Goal: Information Seeking & Learning: Learn about a topic

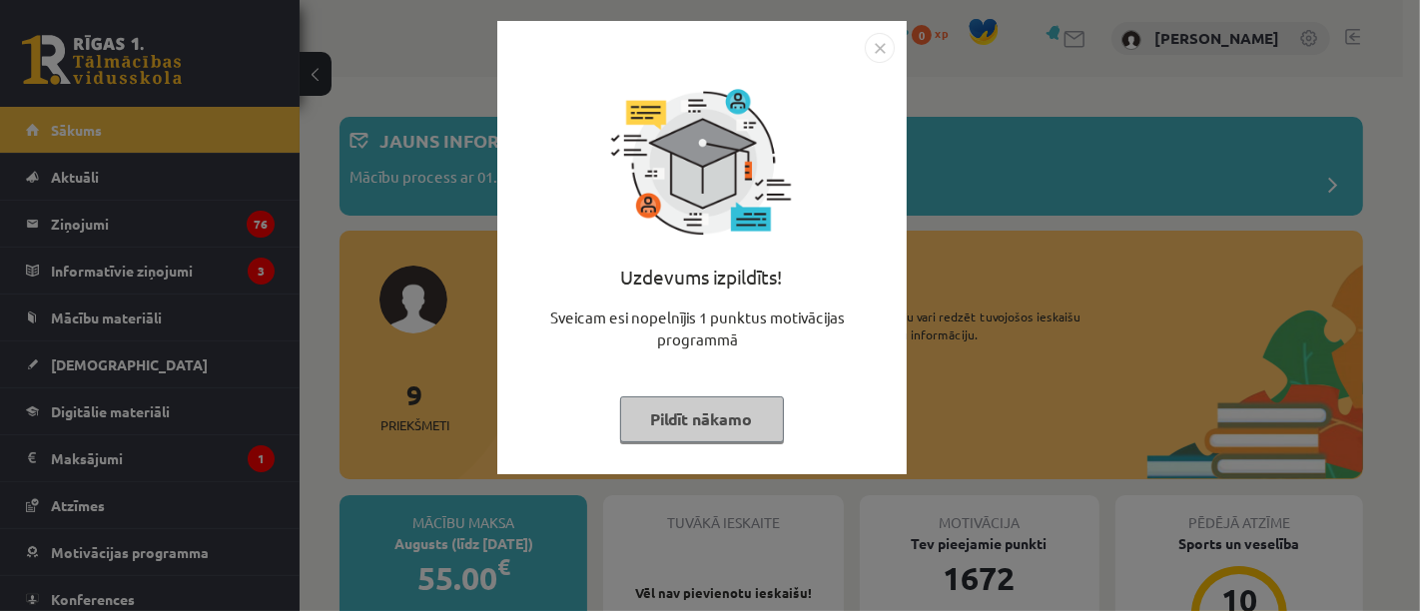
click at [687, 403] on button "Pildīt nākamo" at bounding box center [702, 419] width 164 height 46
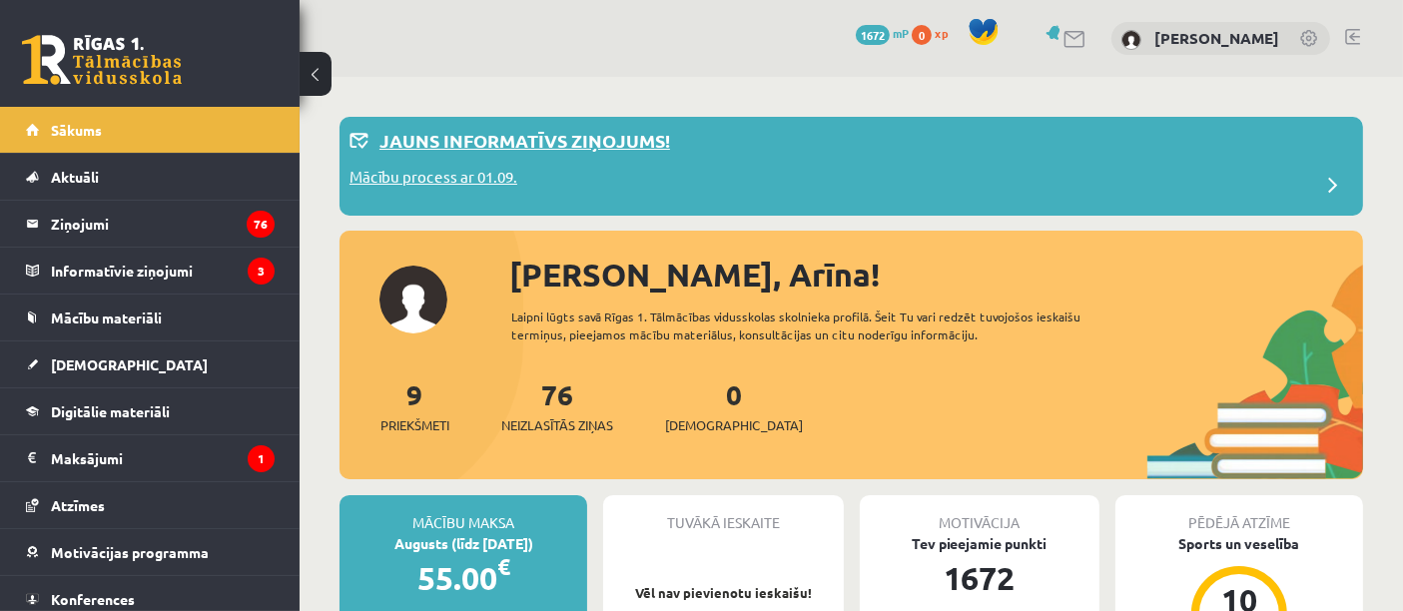
click at [451, 161] on div "Jauns informatīvs ziņojums!" at bounding box center [852, 146] width 1004 height 39
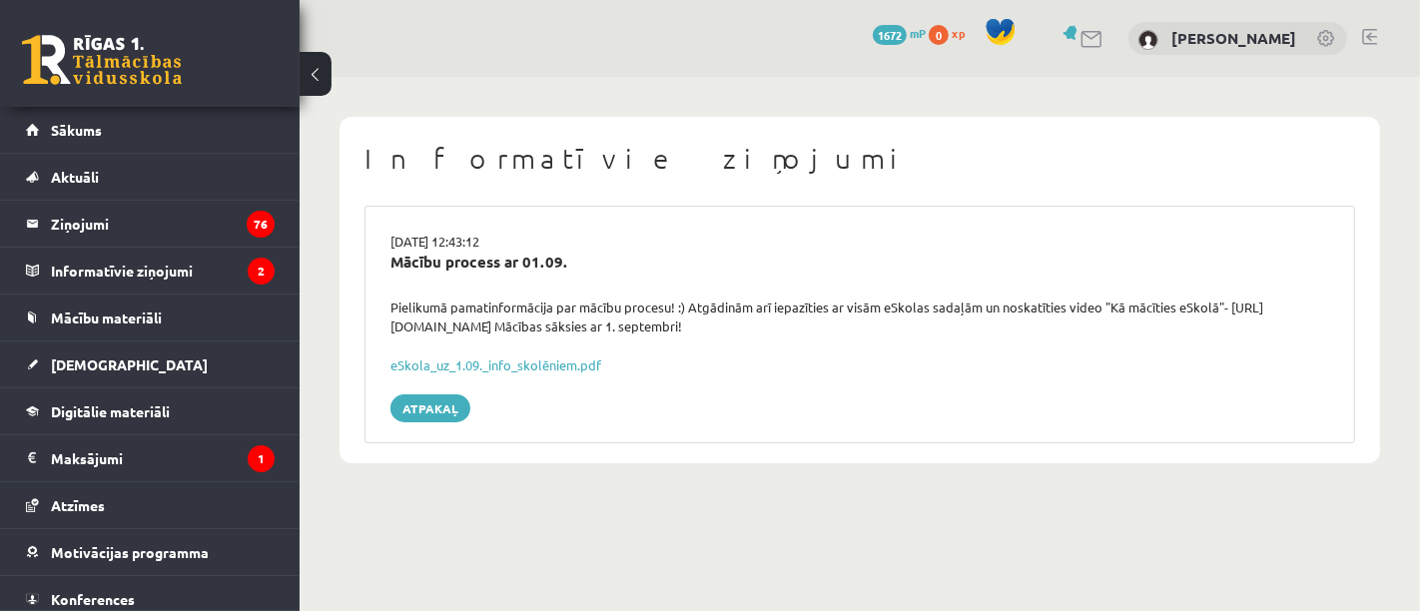
click at [1412, 472] on div "Informatīvie ziņojumi 29.08.2025 12:43:12 Mācību process ar 01.09. Pielikumā pa…" at bounding box center [860, 290] width 1120 height 426
click at [1419, 466] on div "Informatīvie ziņojumi 29.08.2025 12:43:12 Mācību process ar 01.09. Pielikumā pa…" at bounding box center [860, 290] width 1120 height 426
click at [1418, 460] on div "Informatīvie ziņojumi 29.08.2025 12:43:12 Mācību process ar 01.09. Pielikumā pa…" at bounding box center [860, 290] width 1120 height 426
click at [723, 496] on div "Informatīvie ziņojumi 29.08.2025 12:43:12 Mācību process ar 01.09. Pielikumā pa…" at bounding box center [860, 290] width 1120 height 426
click at [199, 215] on legend "Ziņojumi 76" at bounding box center [163, 224] width 224 height 46
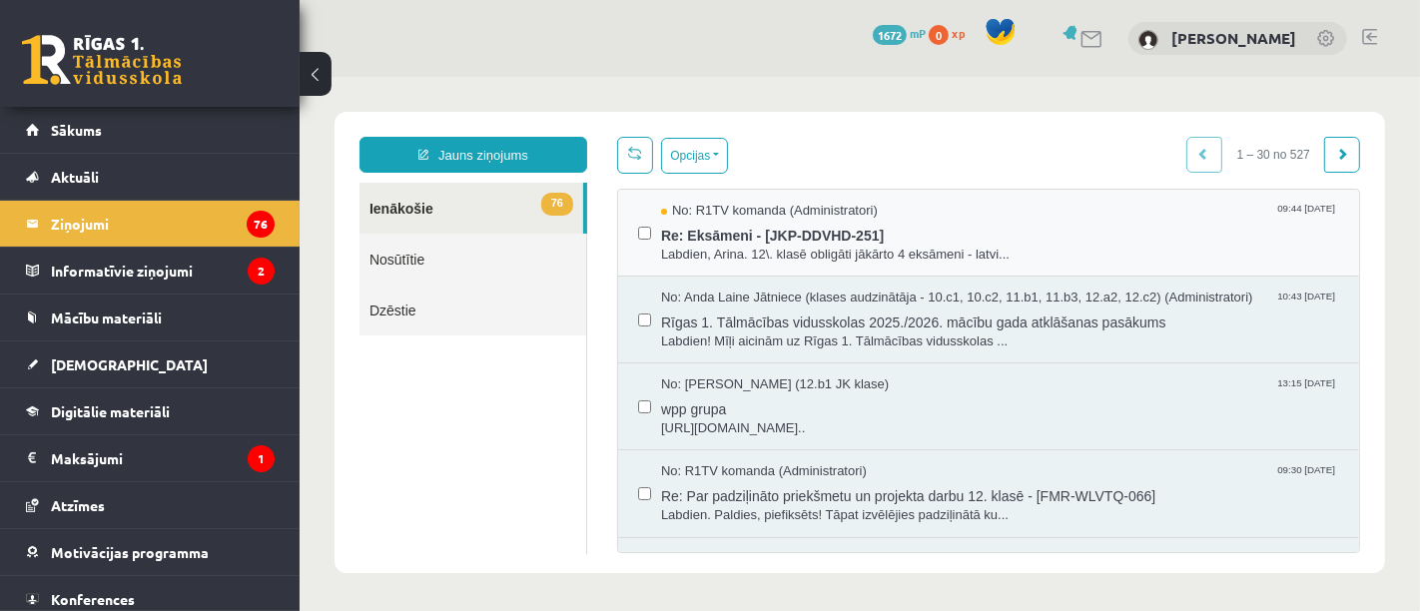
click at [758, 269] on div "No: R1TV komanda (Administratori) 09:44 29/08/2025 Re: Eksāmeni - [JKP-DDVHD-25…" at bounding box center [987, 232] width 741 height 87
click at [737, 237] on span "Re: Eksāmeni - [JKP-DDVHD-251]" at bounding box center [999, 232] width 678 height 25
click at [149, 275] on legend "Informatīvie ziņojumi 2" at bounding box center [163, 271] width 224 height 46
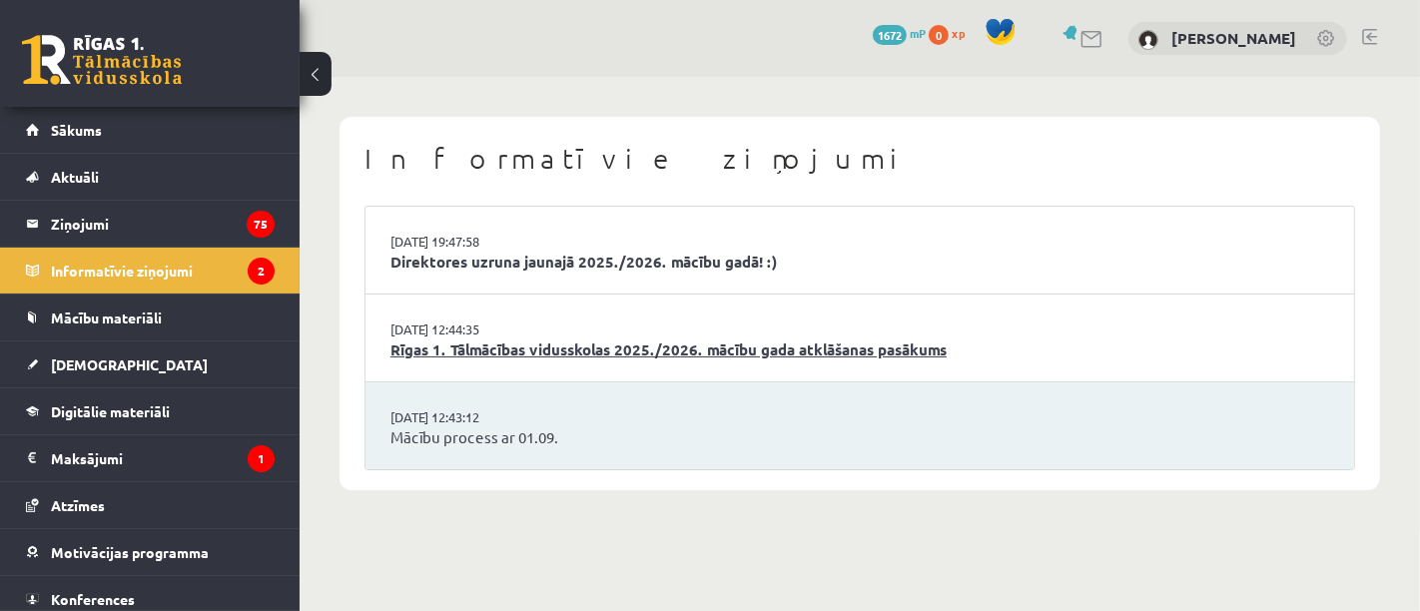
click at [509, 341] on link "Rīgas 1. Tālmācības vidusskolas 2025./2026. mācību gada atklāšanas pasākums" at bounding box center [859, 350] width 939 height 23
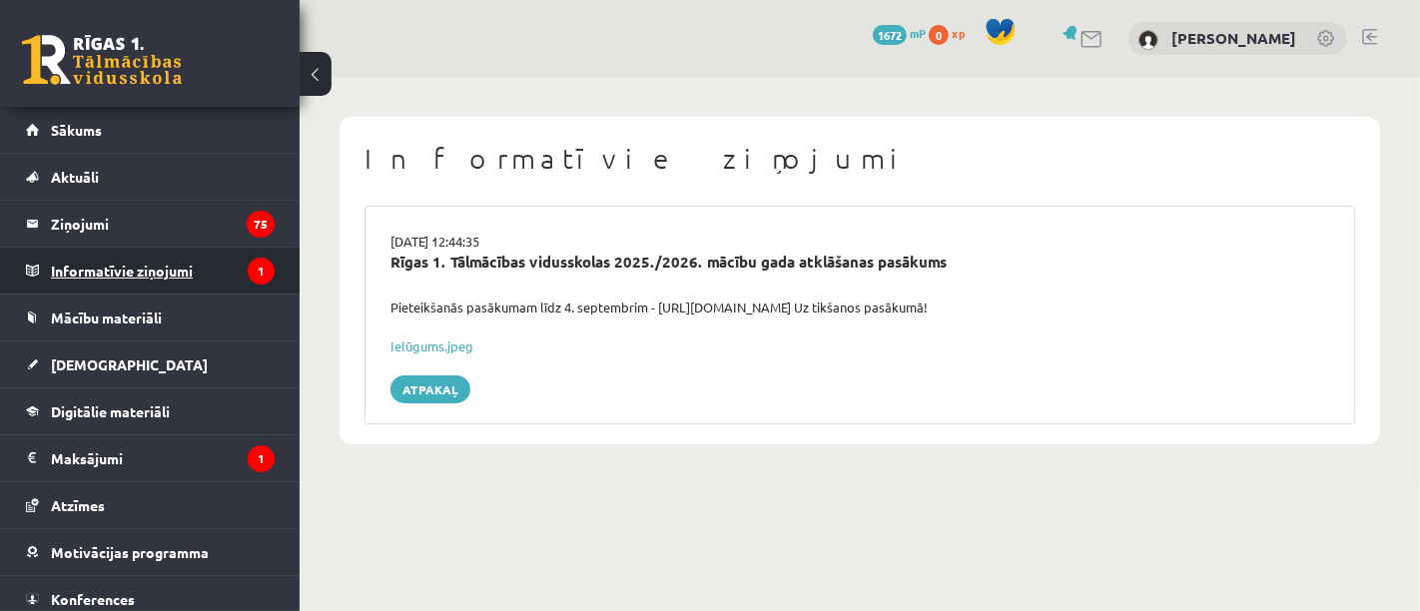
click at [227, 271] on legend "Informatīvie ziņojumi 1" at bounding box center [163, 271] width 224 height 46
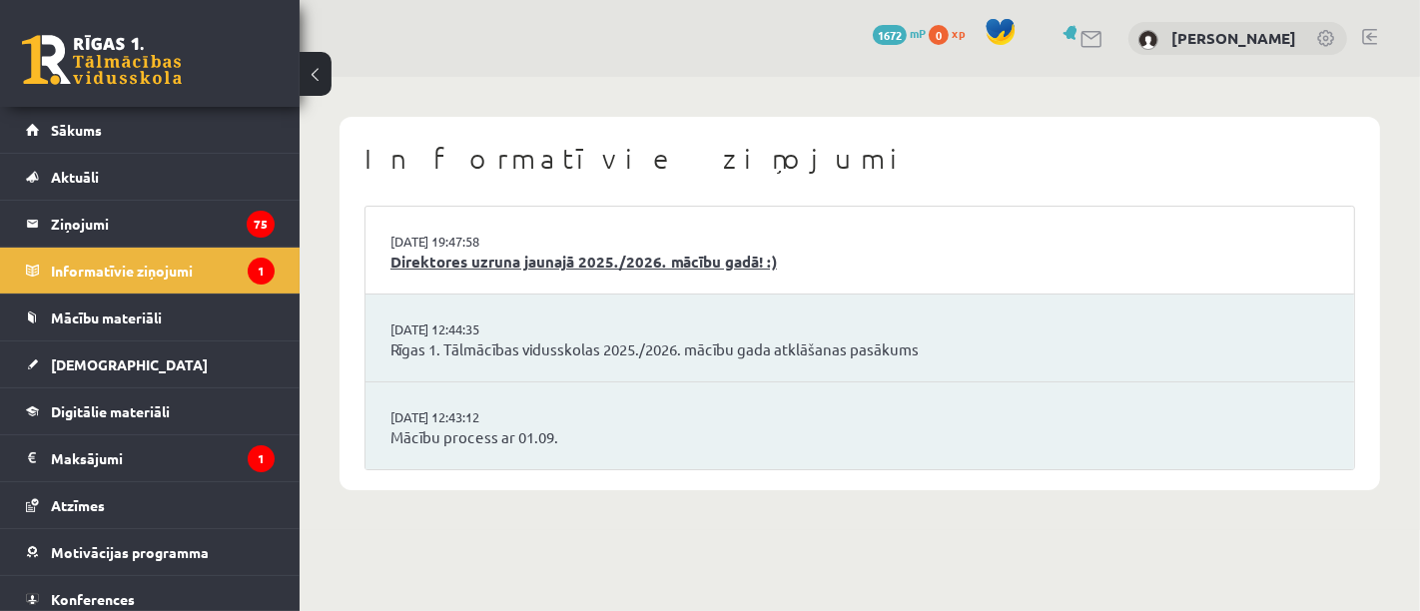
click at [537, 267] on link "Direktores uzruna jaunajā 2025./2026. mācību gadā! :)" at bounding box center [859, 262] width 939 height 23
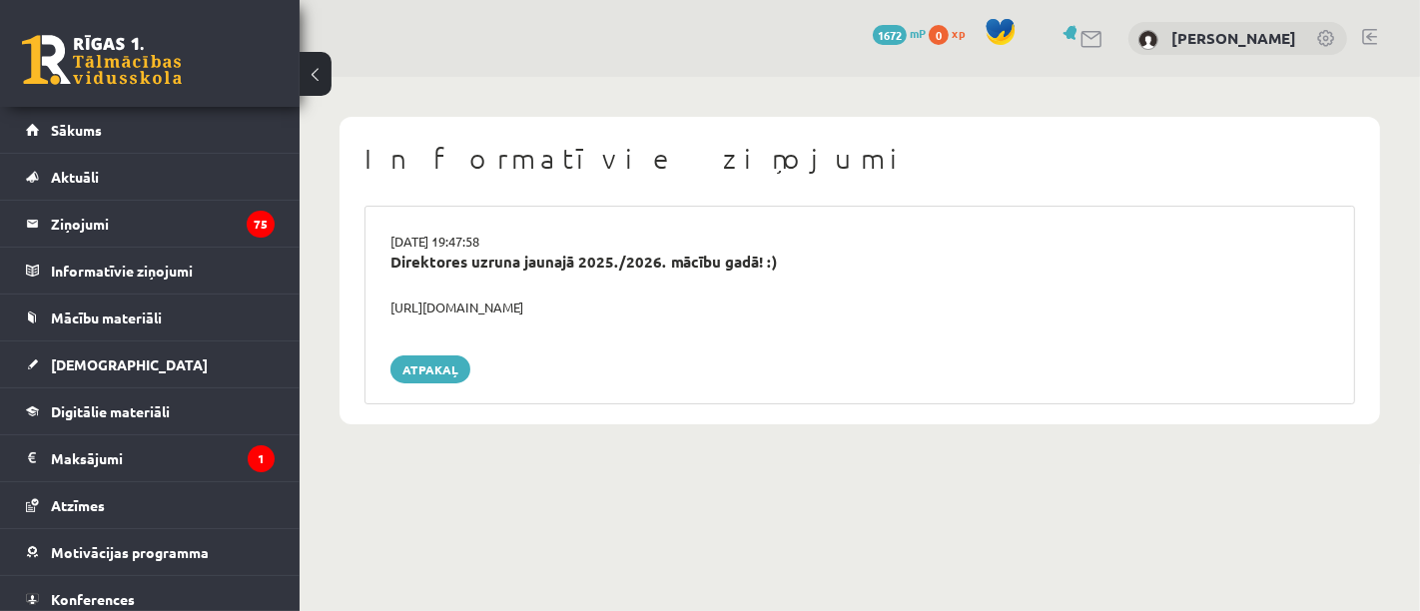
click at [635, 309] on div "https://youtube.com/shorts/lM8RsWyzCn4" at bounding box center [859, 308] width 969 height 20
drag, startPoint x: 684, startPoint y: 305, endPoint x: 384, endPoint y: 306, distance: 299.6
click at [384, 306] on div "https://youtube.com/shorts/lM8RsWyzCn4" at bounding box center [859, 308] width 969 height 20
copy div "https://youtube.com/shorts/lM8RsWyzCn4"
click at [122, 73] on link at bounding box center [102, 60] width 160 height 50
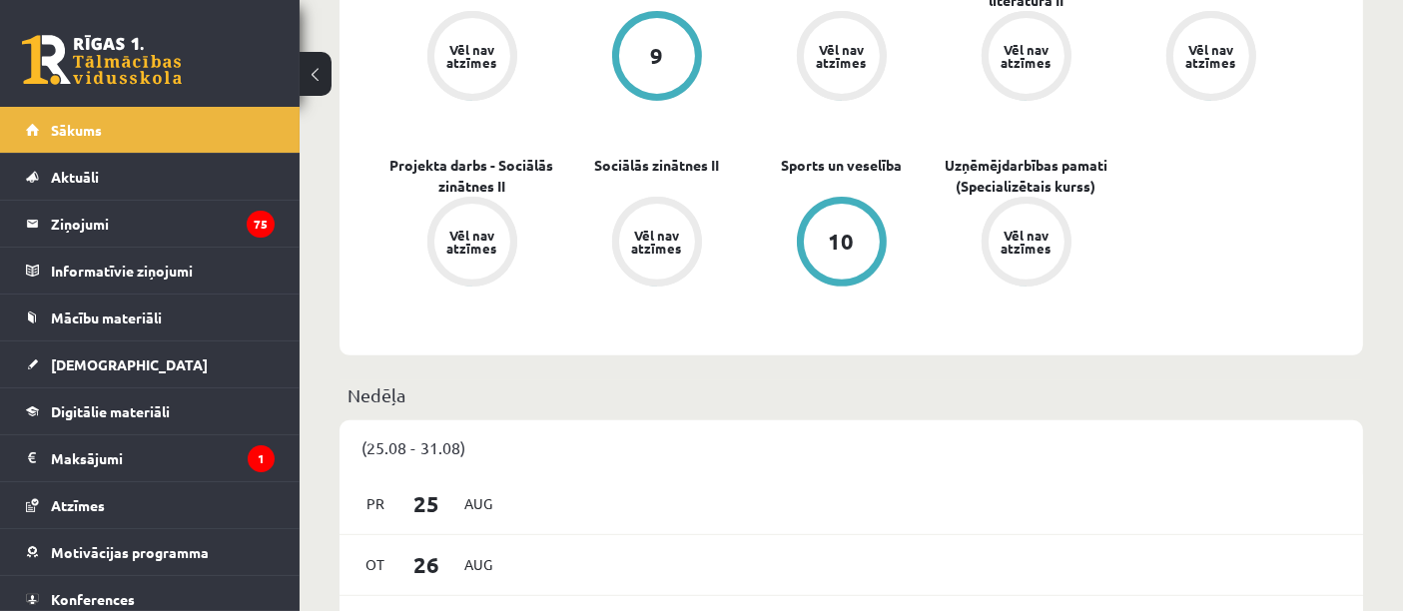
scroll to position [691, 0]
click at [116, 316] on span "Mācību materiāli" at bounding box center [106, 318] width 111 height 18
